Goal: Navigation & Orientation: Find specific page/section

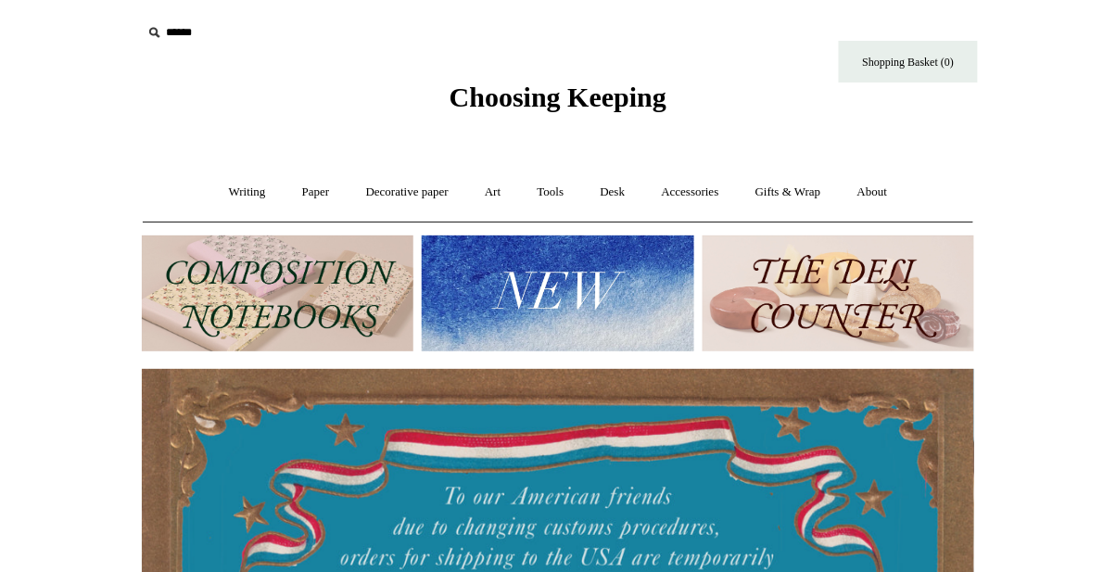
click at [623, 311] on img at bounding box center [558, 293] width 272 height 116
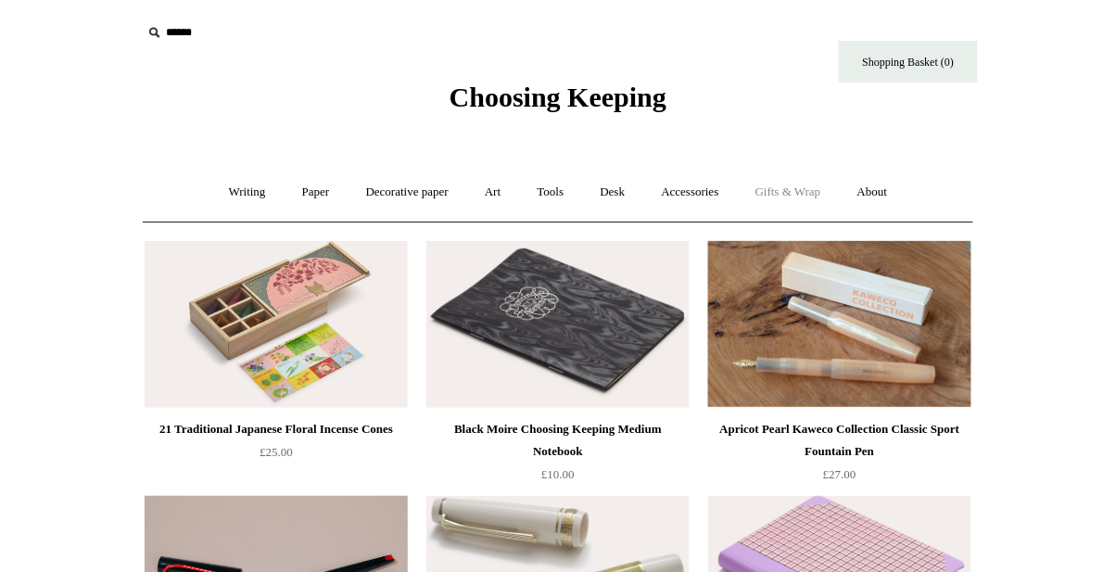
click at [825, 195] on link "Gifts & Wrap +" at bounding box center [788, 192] width 99 height 49
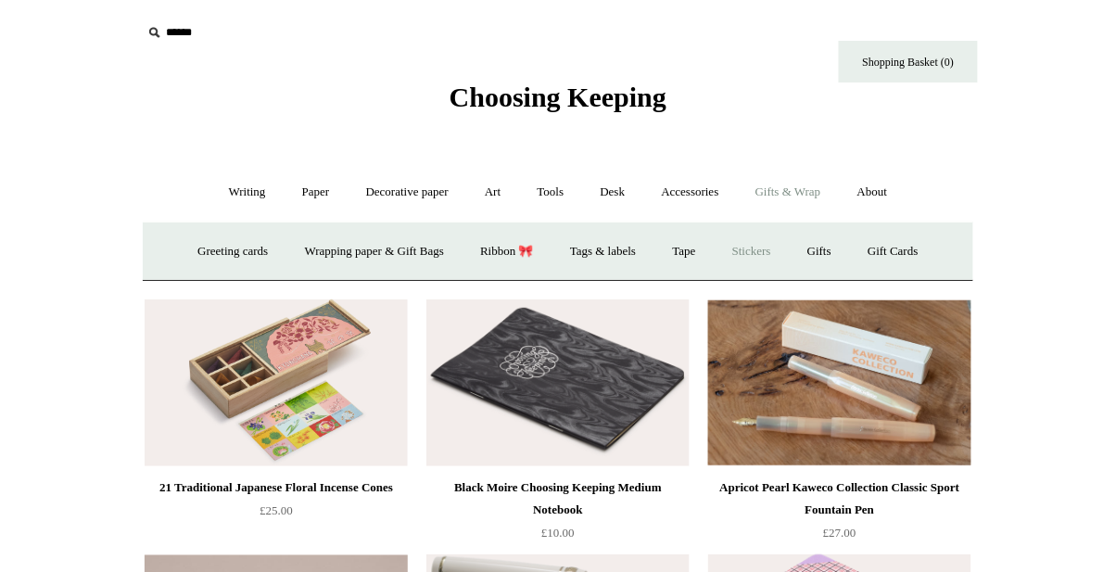
click at [788, 245] on link "Stickers" at bounding box center [752, 251] width 72 height 49
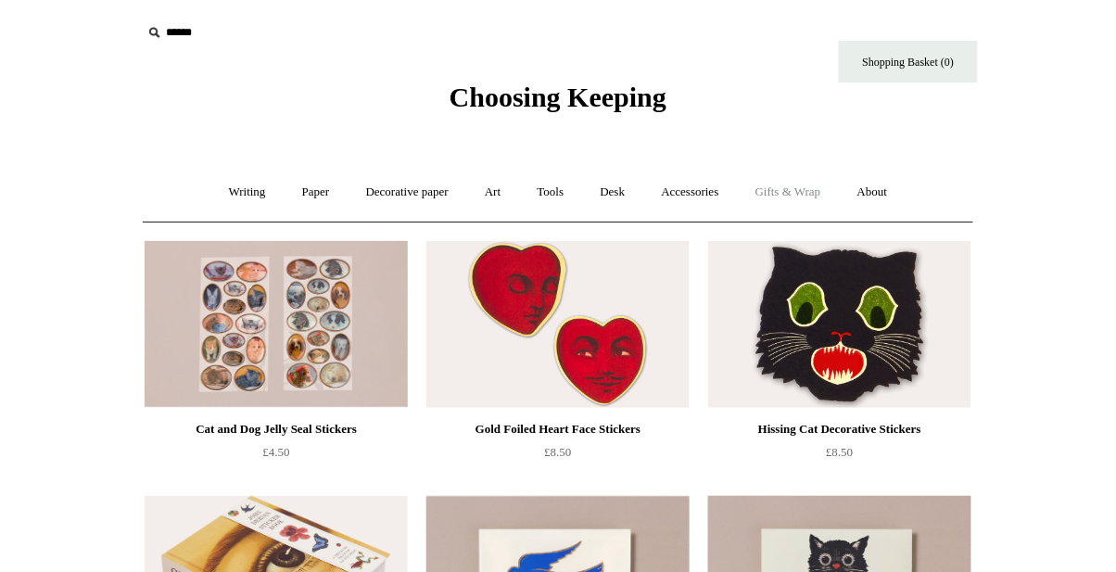
click at [807, 187] on link "Gifts & Wrap +" at bounding box center [788, 192] width 99 height 49
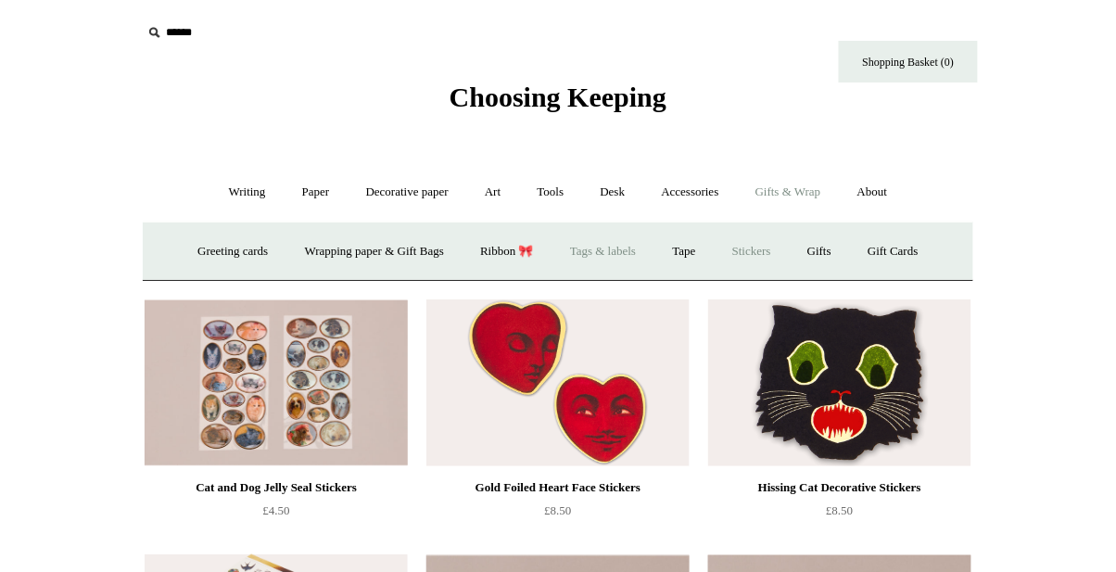
click at [617, 244] on link "Tags & labels" at bounding box center [602, 251] width 99 height 49
